Goal: Information Seeking & Learning: Learn about a topic

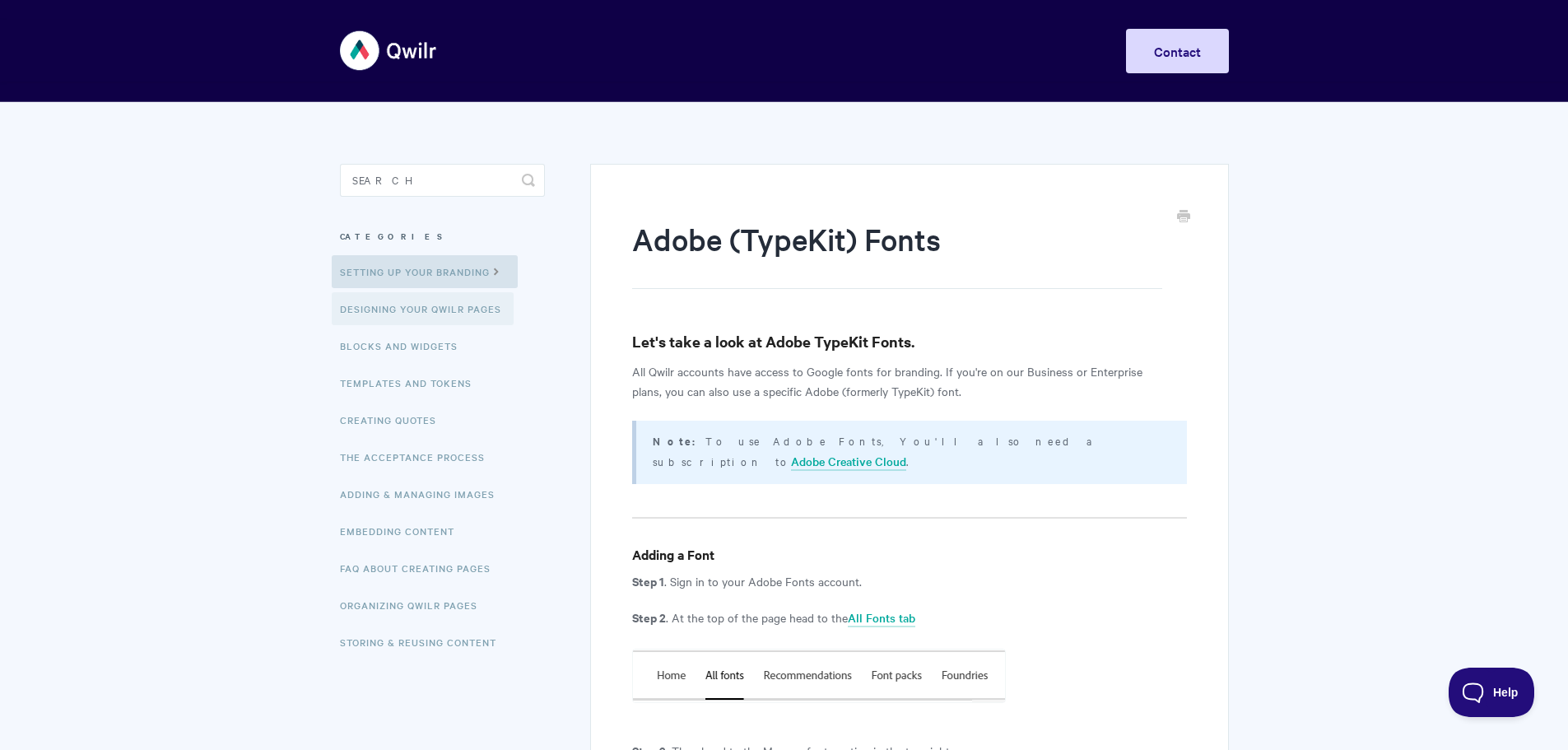
click at [457, 316] on link "Designing Your Qwilr Pages" at bounding box center [423, 309] width 182 height 33
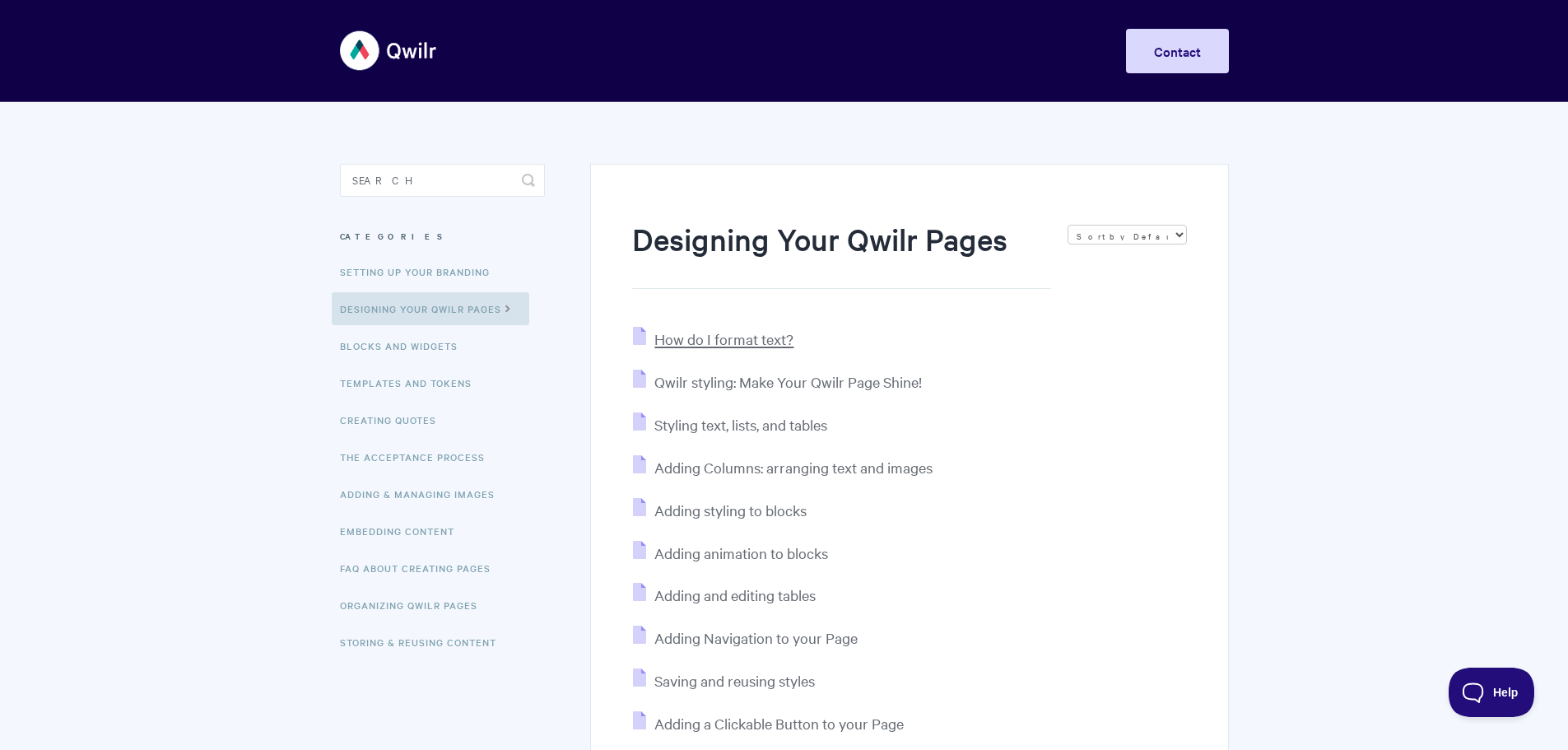
click at [715, 345] on span "How do I format text?" at bounding box center [723, 339] width 139 height 19
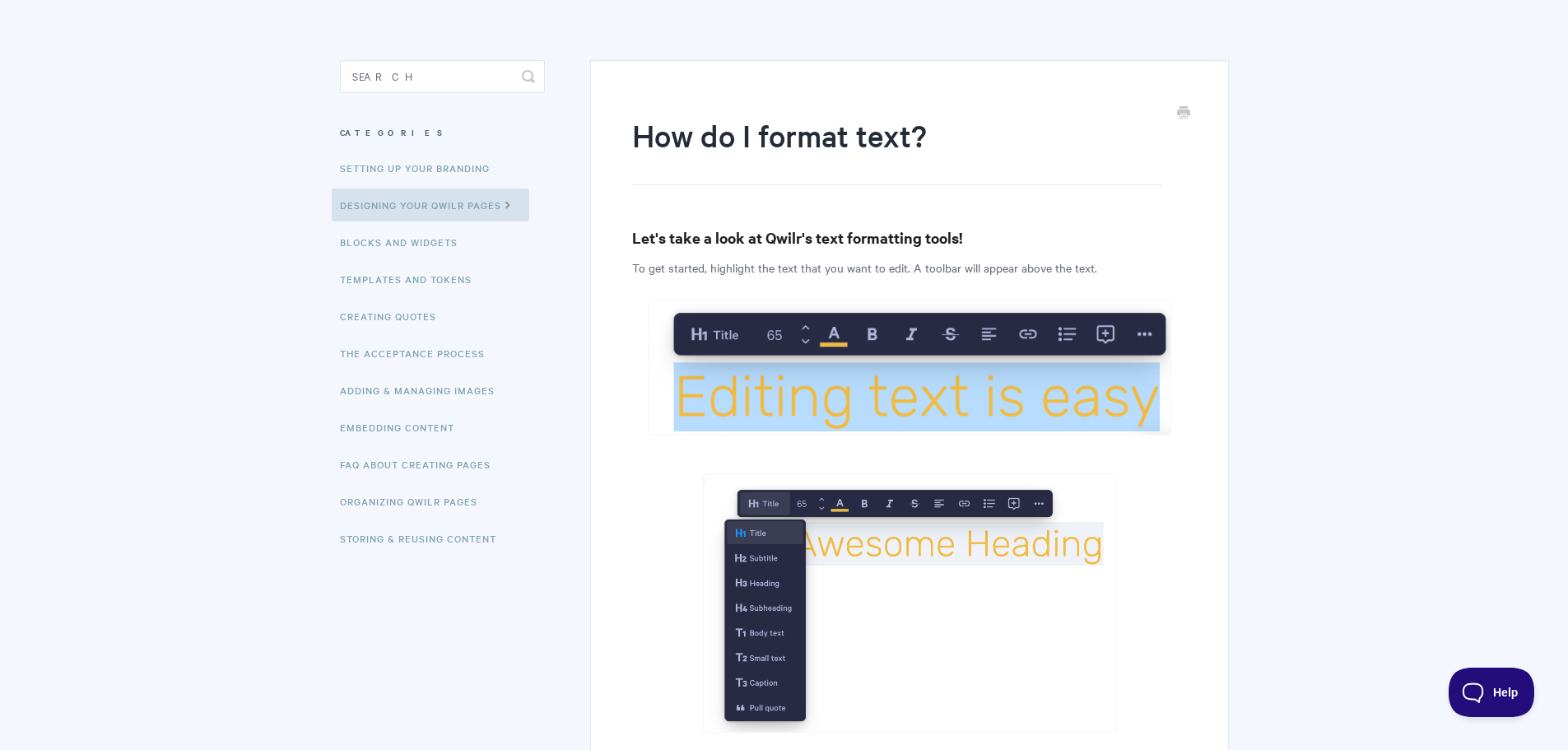
scroll to position [82, 0]
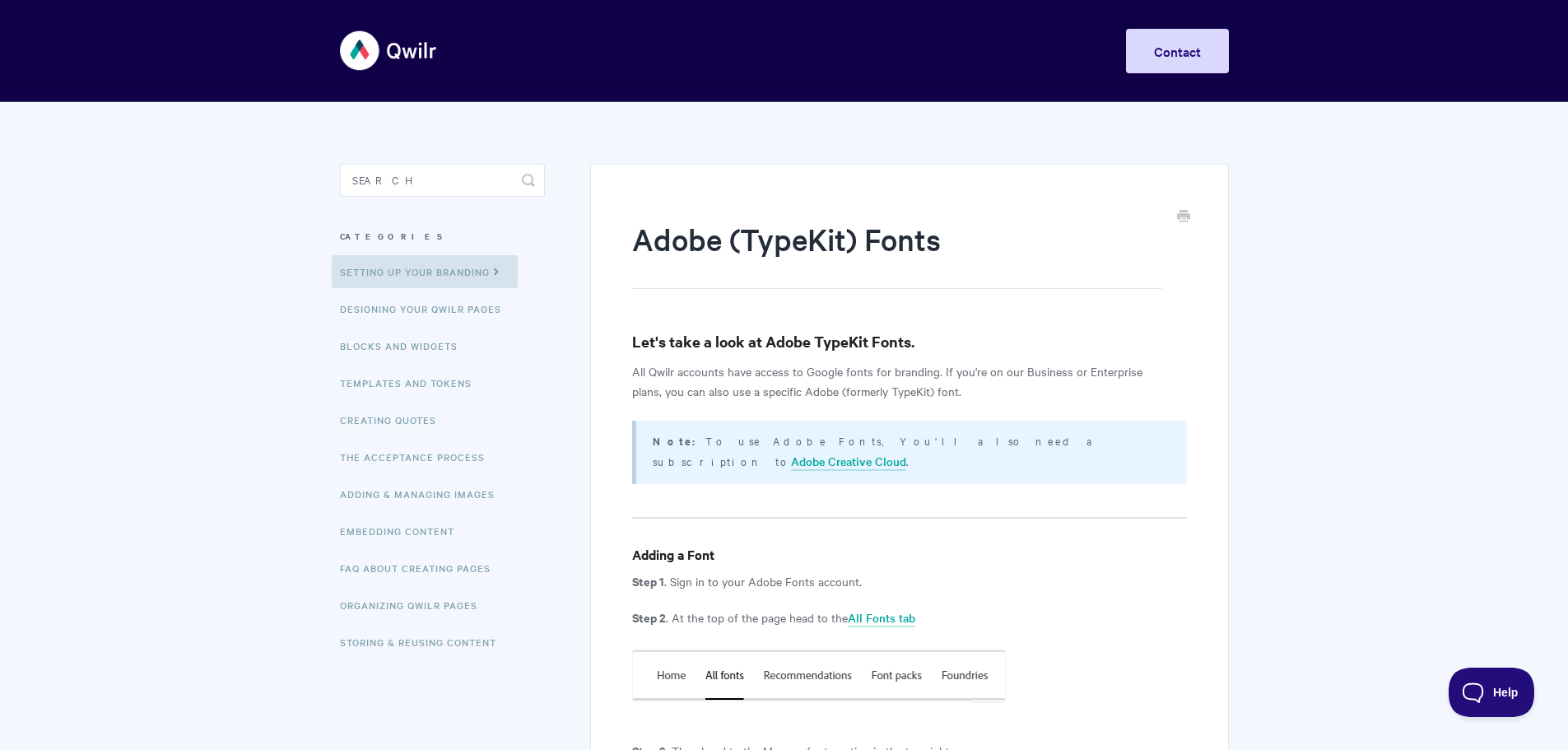
click at [414, 59] on img at bounding box center [389, 50] width 98 height 62
click at [396, 425] on link "Creating Quotes" at bounding box center [391, 420] width 117 height 33
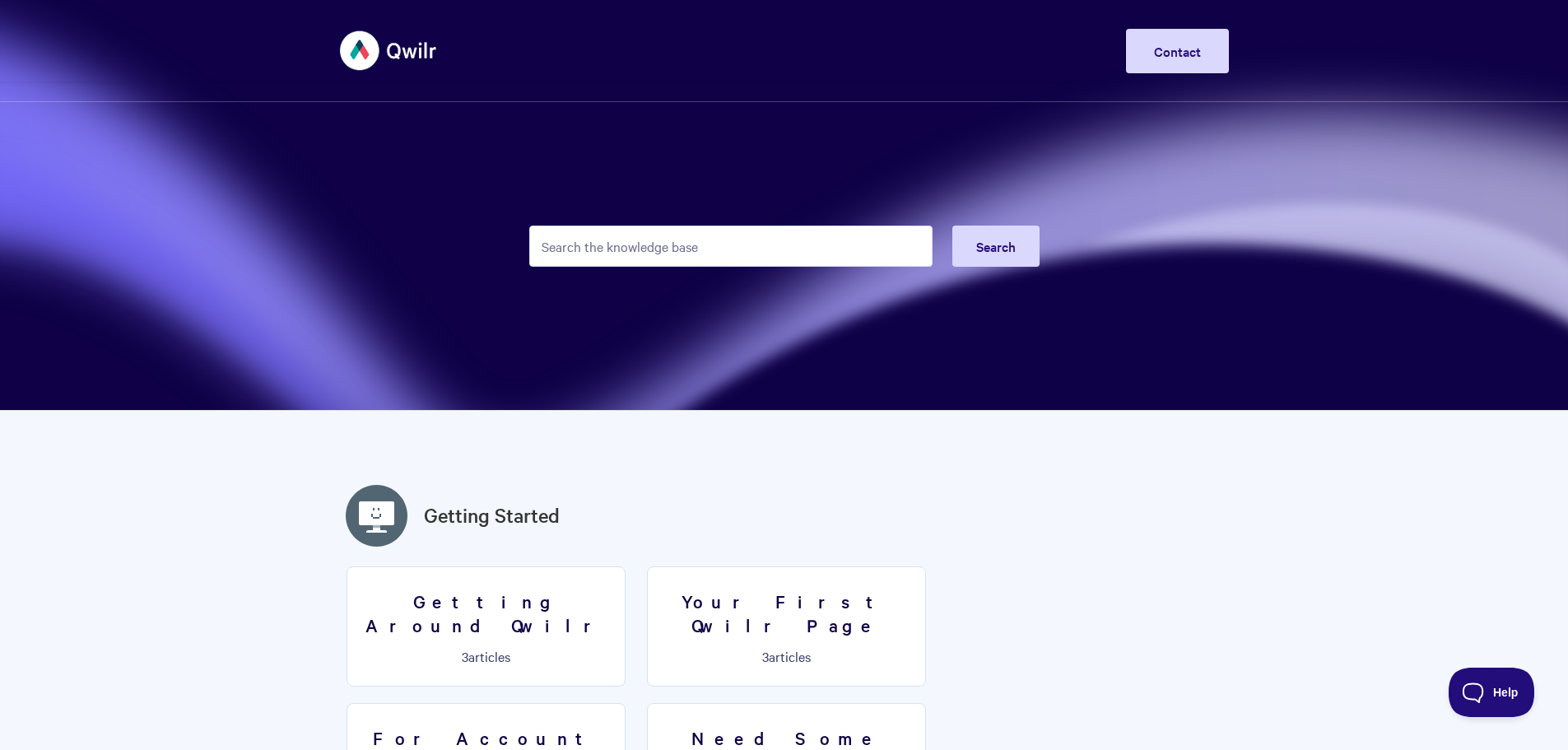
click at [433, 56] on img at bounding box center [389, 50] width 98 height 62
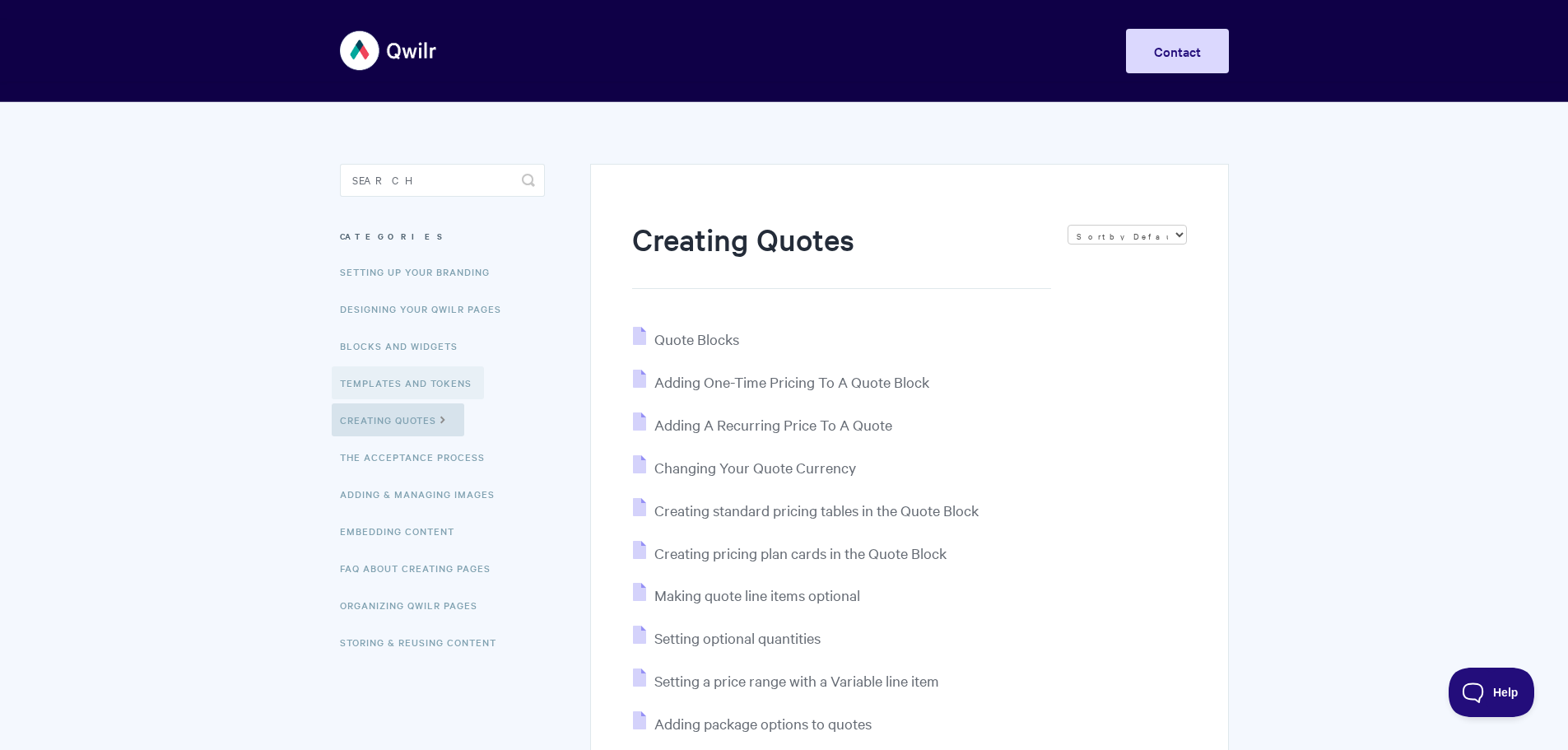
click at [405, 397] on link "Templates and Tokens" at bounding box center [408, 383] width 152 height 33
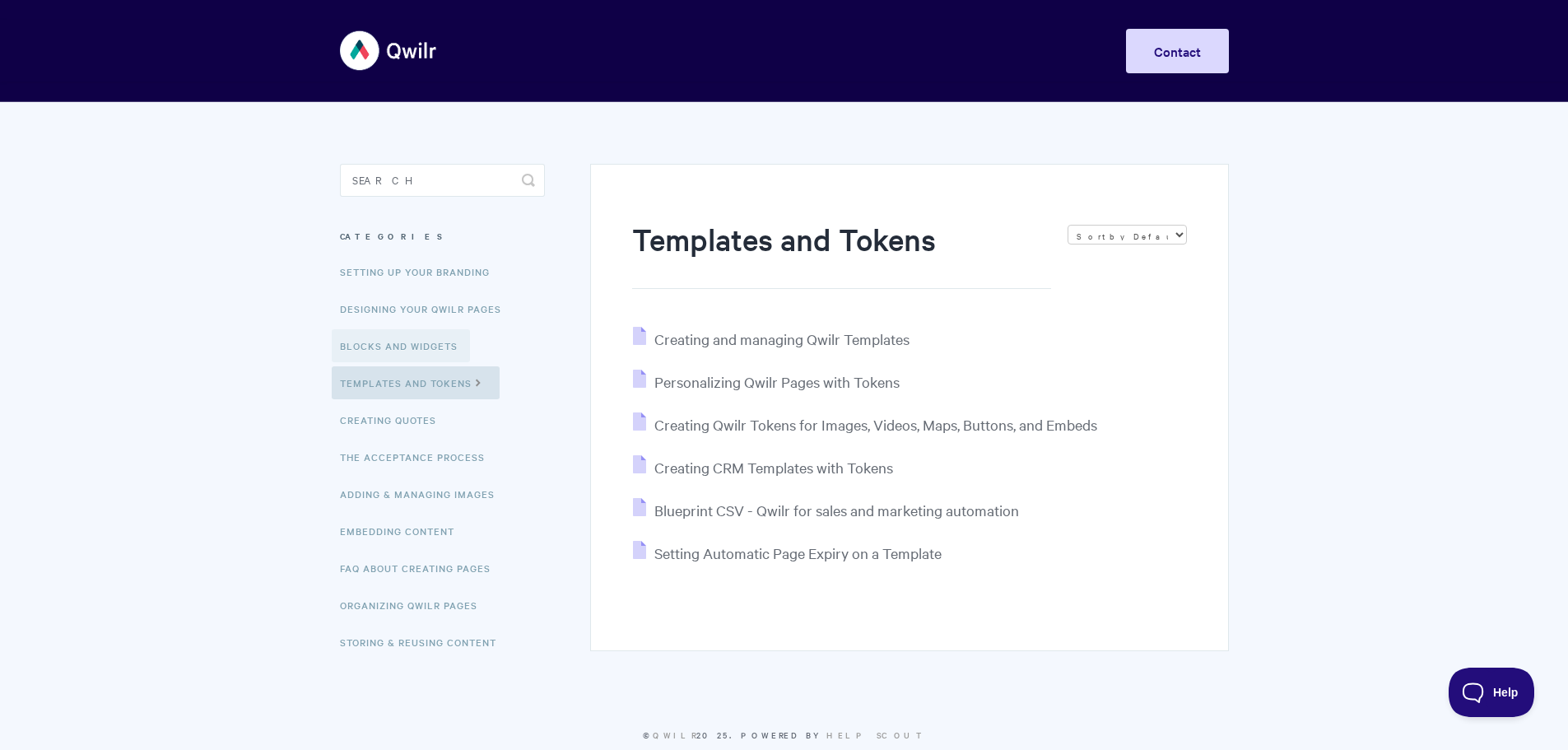
click at [424, 347] on link "Blocks and Widgets" at bounding box center [401, 346] width 138 height 33
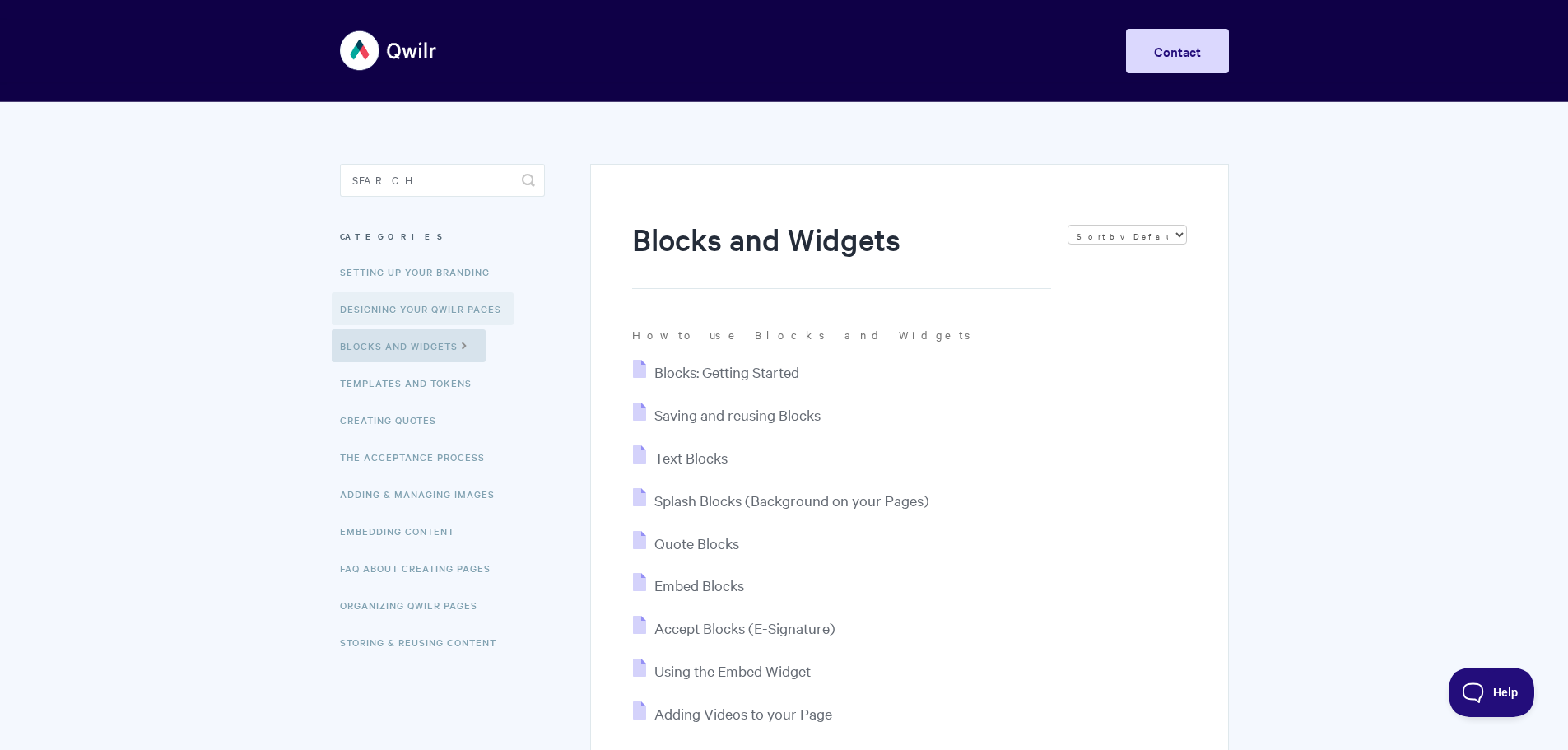
click at [436, 299] on link "Designing Your Qwilr Pages" at bounding box center [423, 309] width 182 height 33
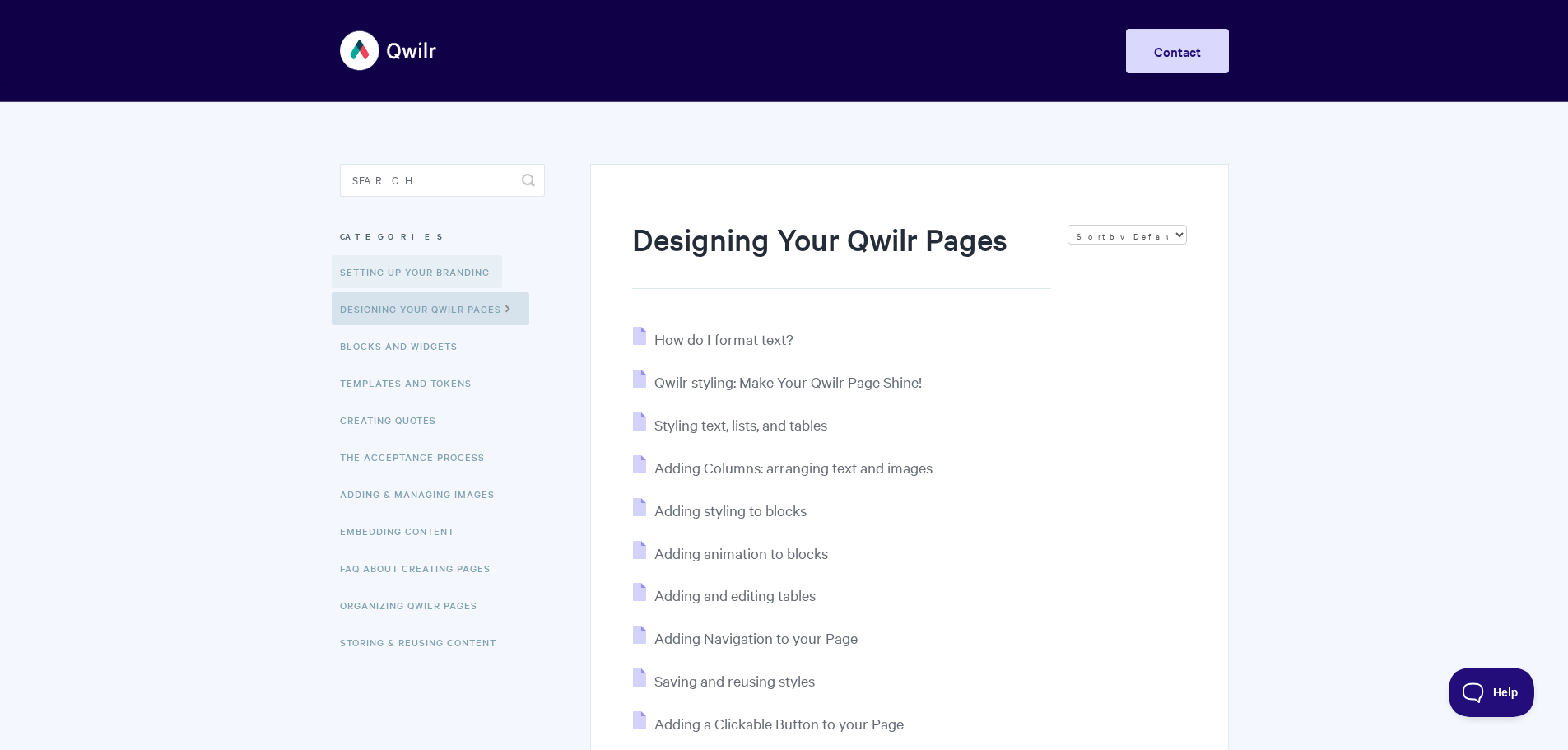
click at [443, 272] on link "Setting up your Branding" at bounding box center [417, 272] width 171 height 33
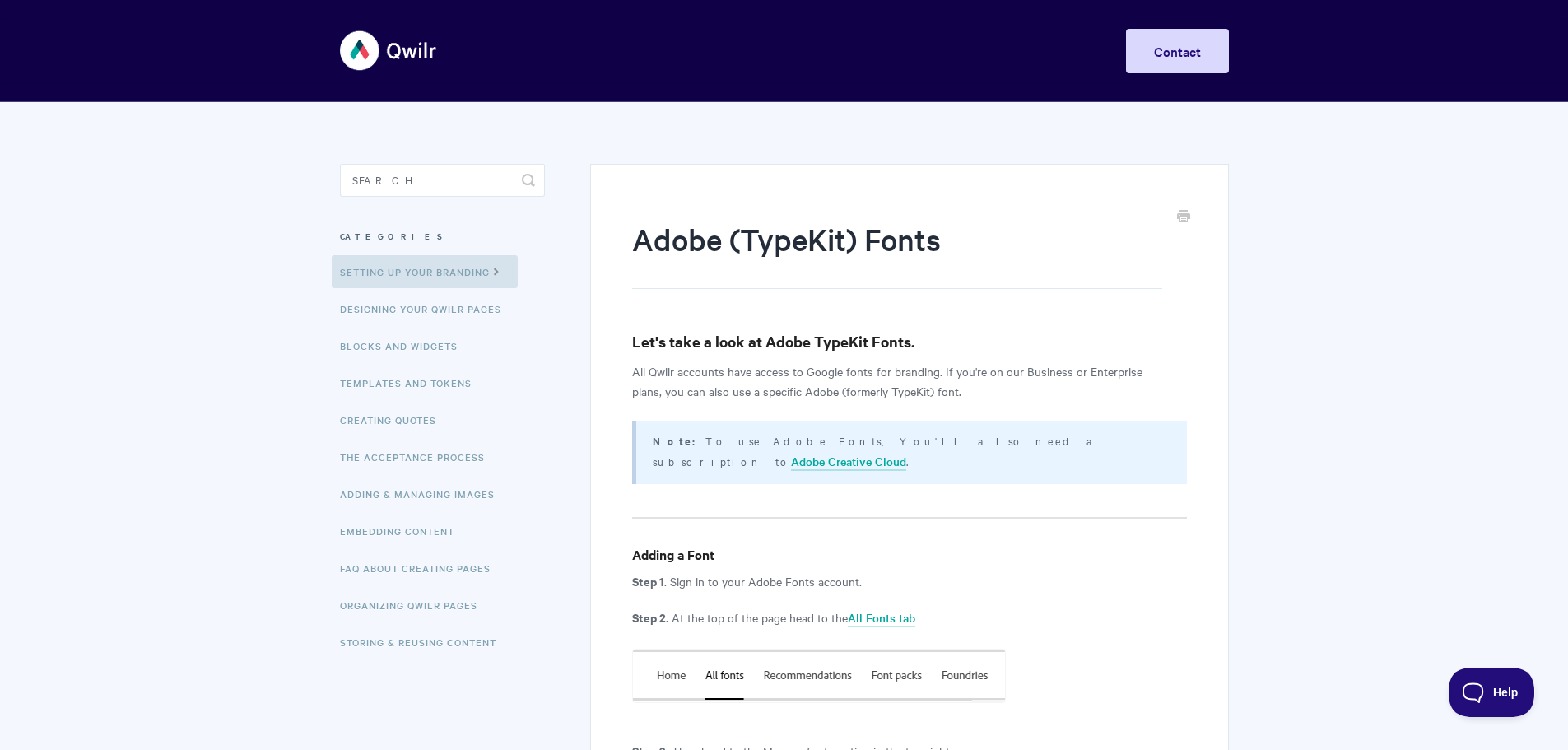
click at [423, 47] on img at bounding box center [389, 50] width 98 height 62
